Goal: Use online tool/utility: Utilize a website feature to perform a specific function

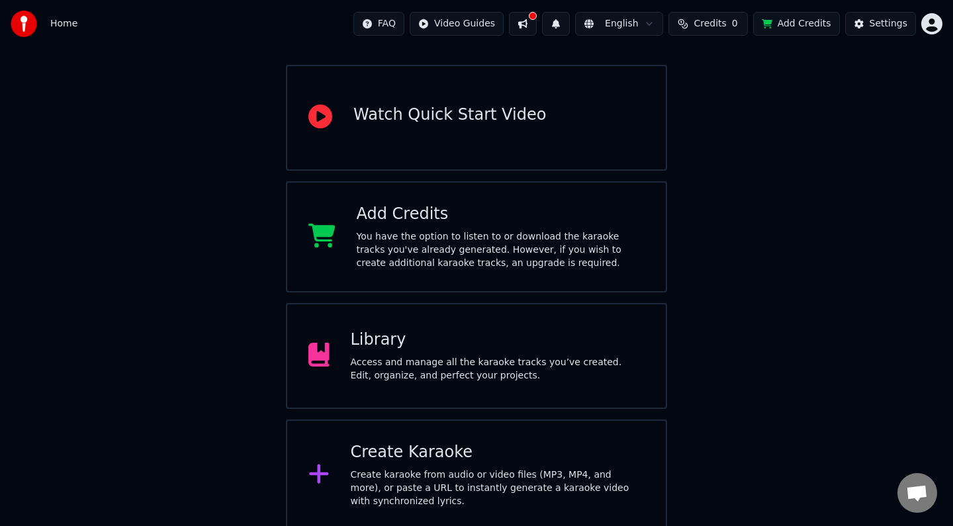
scroll to position [109, 0]
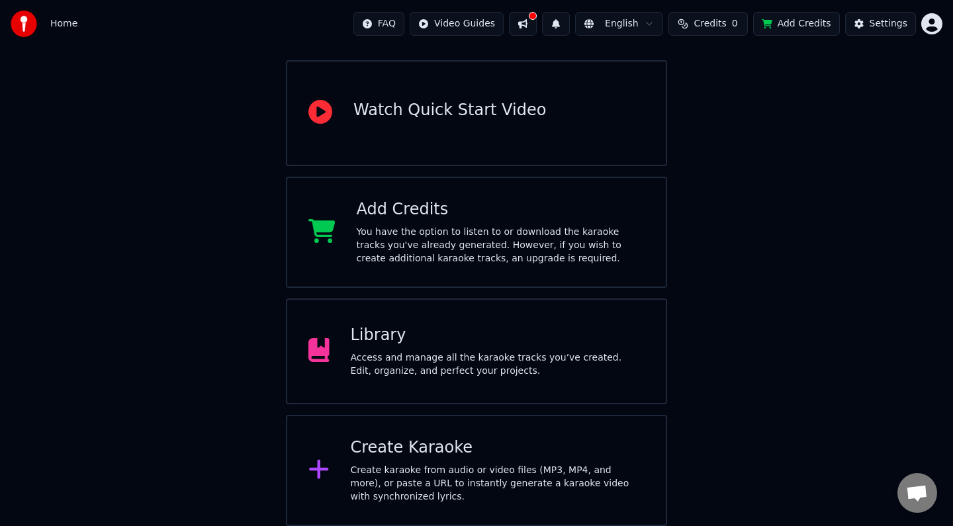
click at [319, 469] on icon at bounding box center [318, 469] width 19 height 19
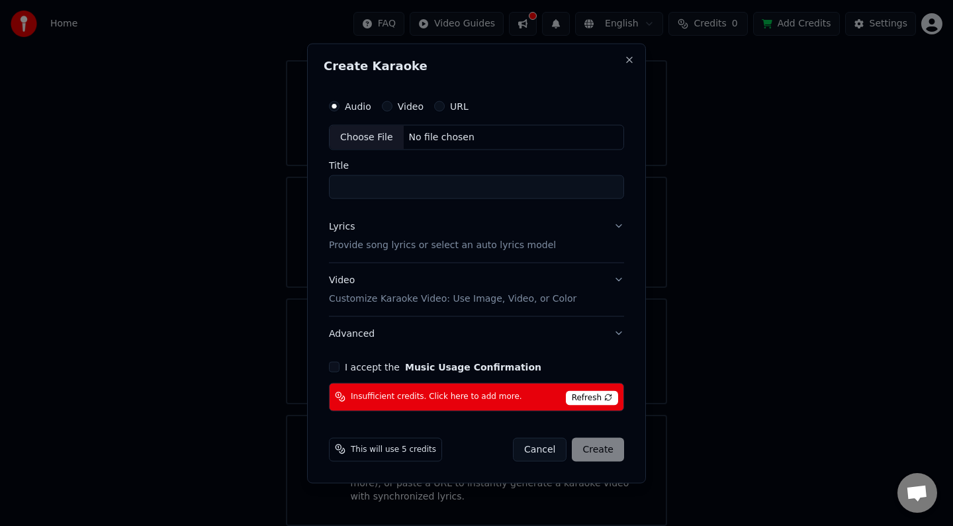
click at [477, 109] on div "Audio Video URL" at bounding box center [476, 106] width 295 height 26
click at [463, 105] on label "URL" at bounding box center [459, 105] width 19 height 9
click at [445, 105] on button "URL" at bounding box center [439, 106] width 11 height 11
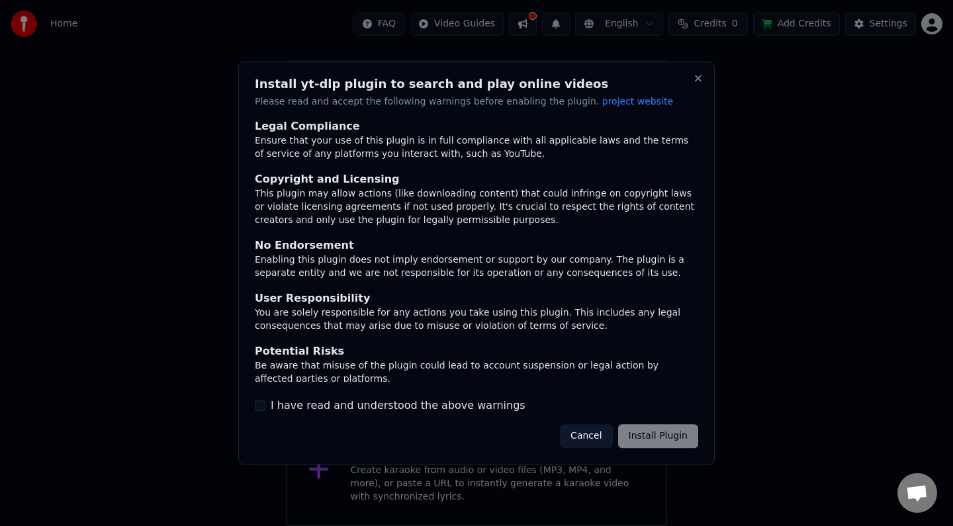
click at [259, 408] on button "I have read and understood the above warnings" at bounding box center [260, 406] width 11 height 11
click at [675, 433] on button "Install Plugin" at bounding box center [658, 436] width 80 height 24
click at [696, 76] on button "Close" at bounding box center [698, 78] width 11 height 11
click at [591, 430] on button "Cancel" at bounding box center [586, 436] width 52 height 24
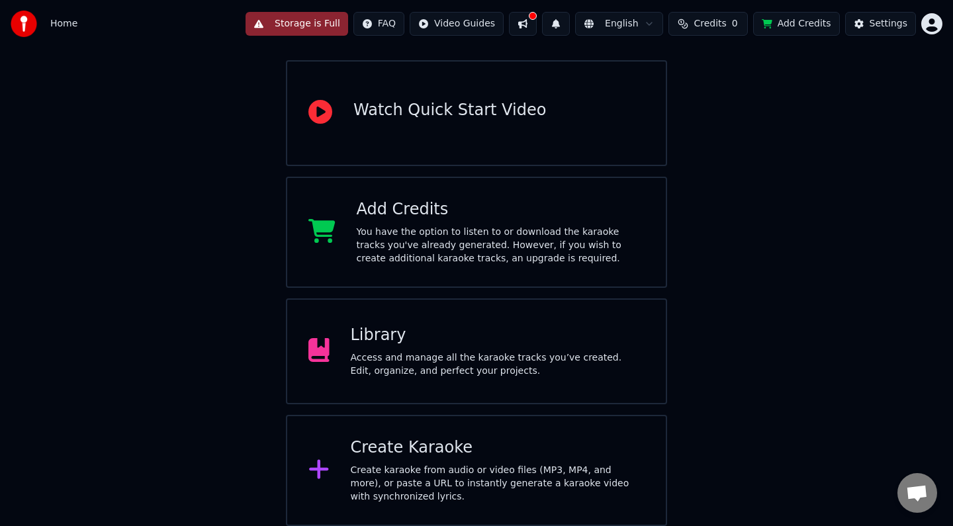
click at [317, 467] on icon at bounding box center [319, 470] width 21 height 24
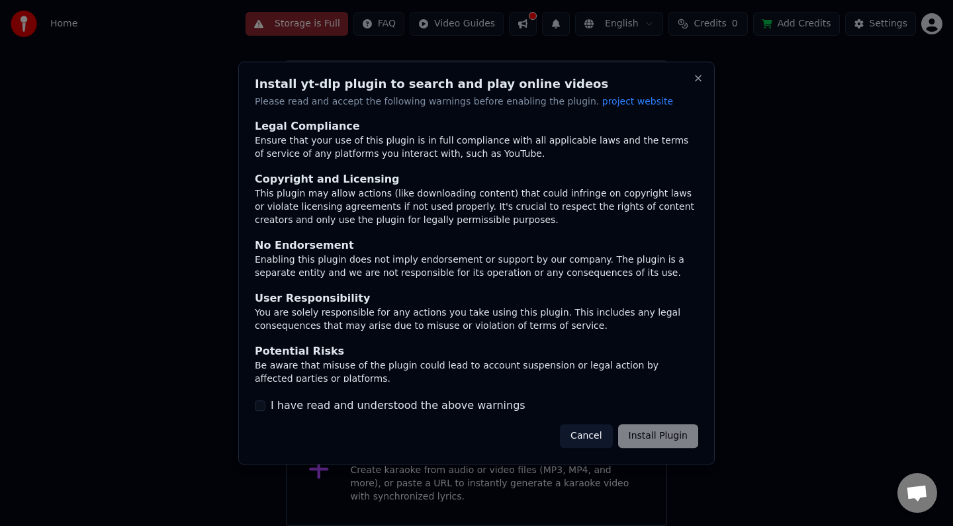
click at [572, 434] on button "Cancel" at bounding box center [586, 436] width 52 height 24
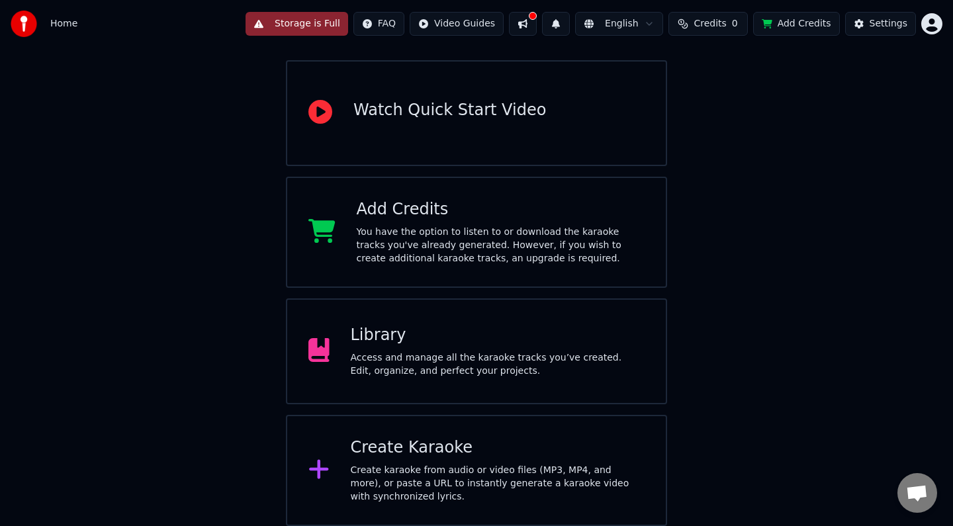
click at [507, 471] on div "Create karaoke from audio or video files (MP3, MP4, and more), or paste a URL t…" at bounding box center [498, 484] width 295 height 40
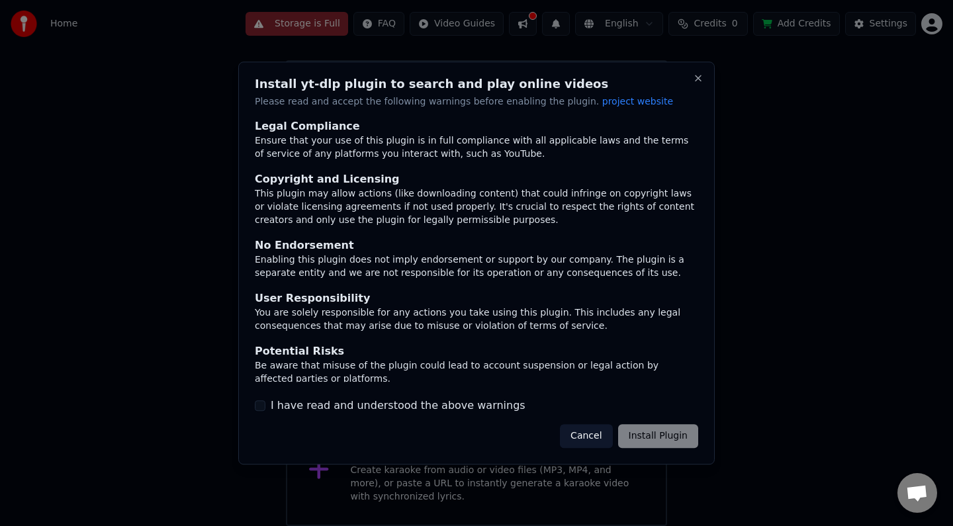
click at [260, 405] on button "I have read and understood the above warnings" at bounding box center [260, 406] width 11 height 11
click at [635, 439] on button "Install Plugin" at bounding box center [658, 436] width 80 height 24
